Goal: Find specific page/section: Find specific page/section

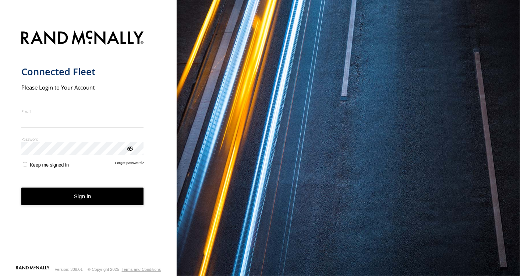
type input "**********"
click at [81, 205] on button "Sign in" at bounding box center [82, 196] width 123 height 18
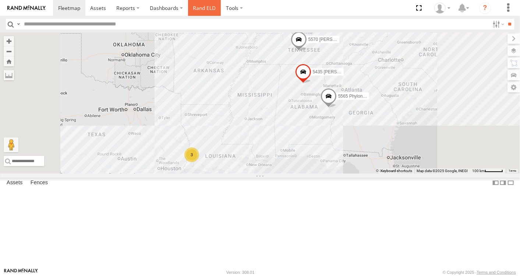
click at [204, 9] on link "Rand ELD" at bounding box center [204, 8] width 33 height 16
click at [205, 10] on link "Rand ELD" at bounding box center [204, 8] width 33 height 16
